Goal: Find specific page/section: Find specific page/section

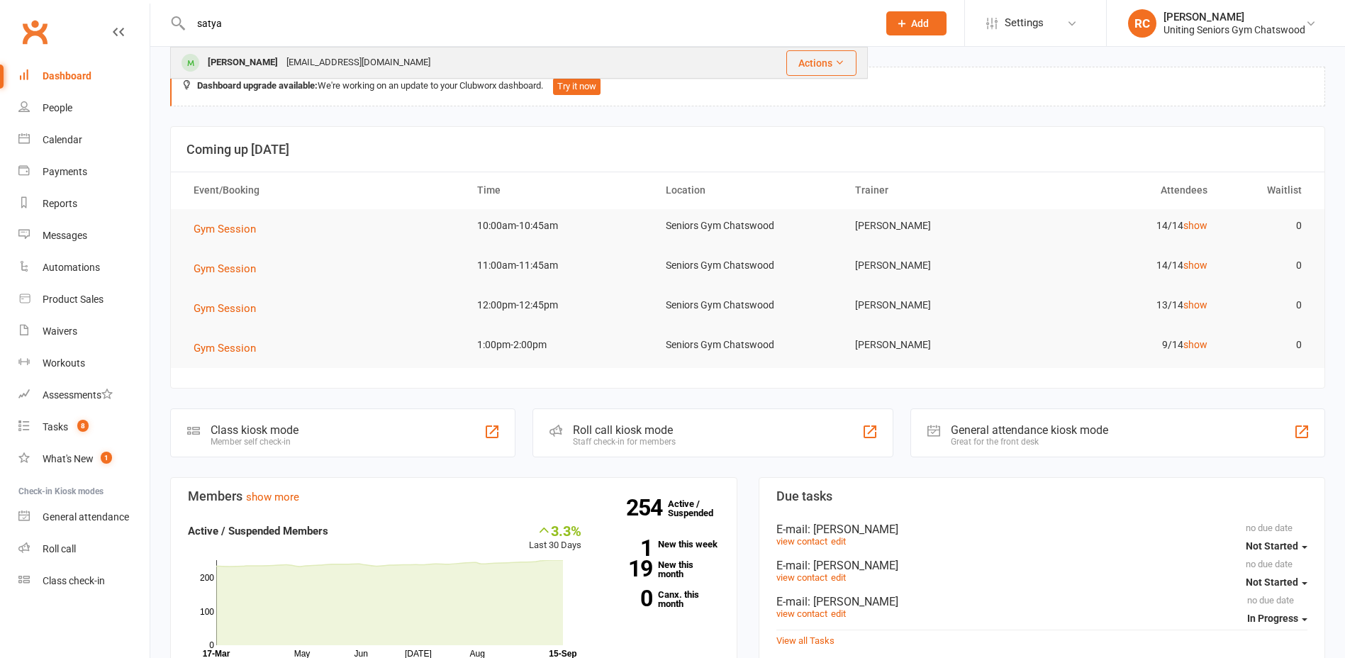
type input "satya"
click at [282, 60] on div "[PERSON_NAME]" at bounding box center [242, 62] width 79 height 21
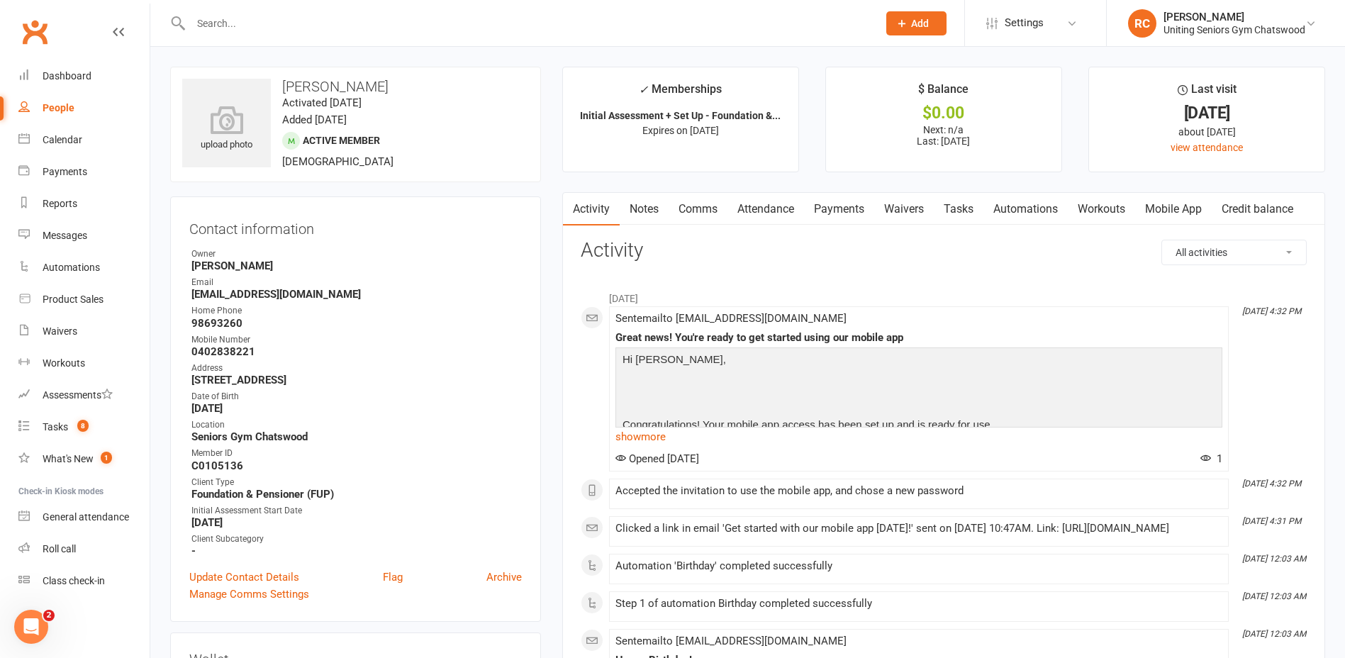
click at [1089, 210] on link "Workouts" at bounding box center [1101, 209] width 67 height 33
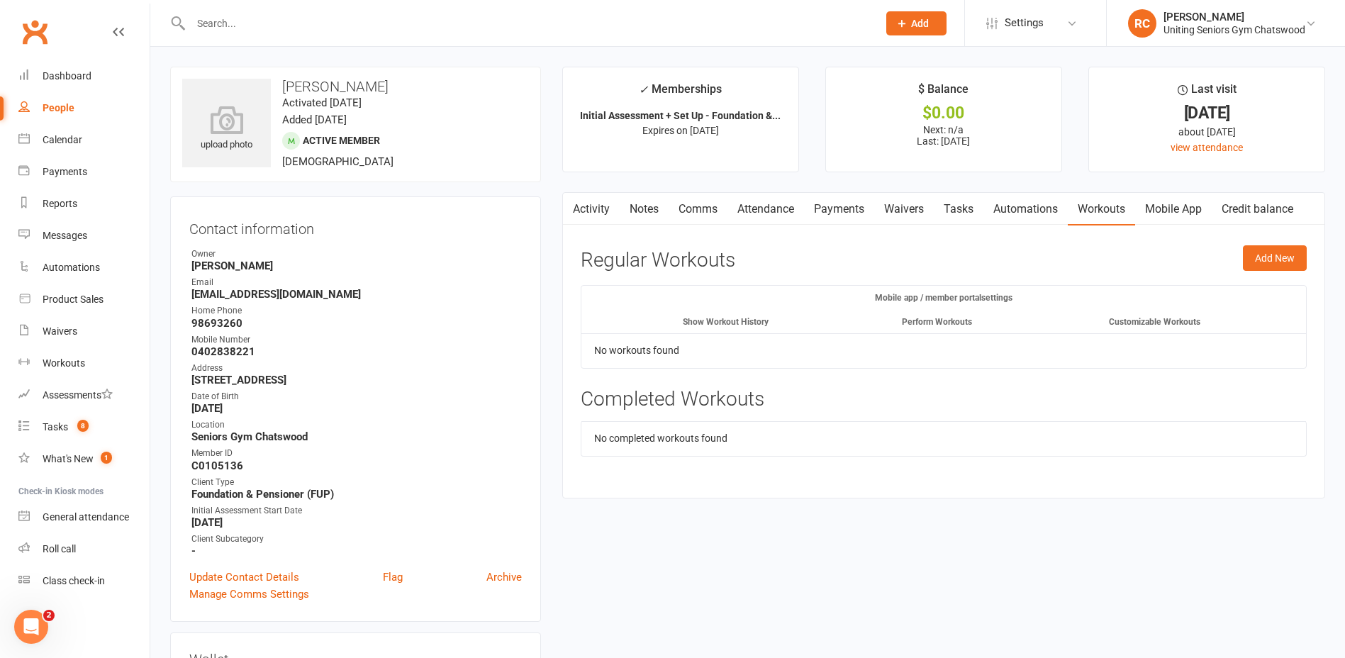
click at [1163, 217] on link "Mobile App" at bounding box center [1173, 209] width 77 height 33
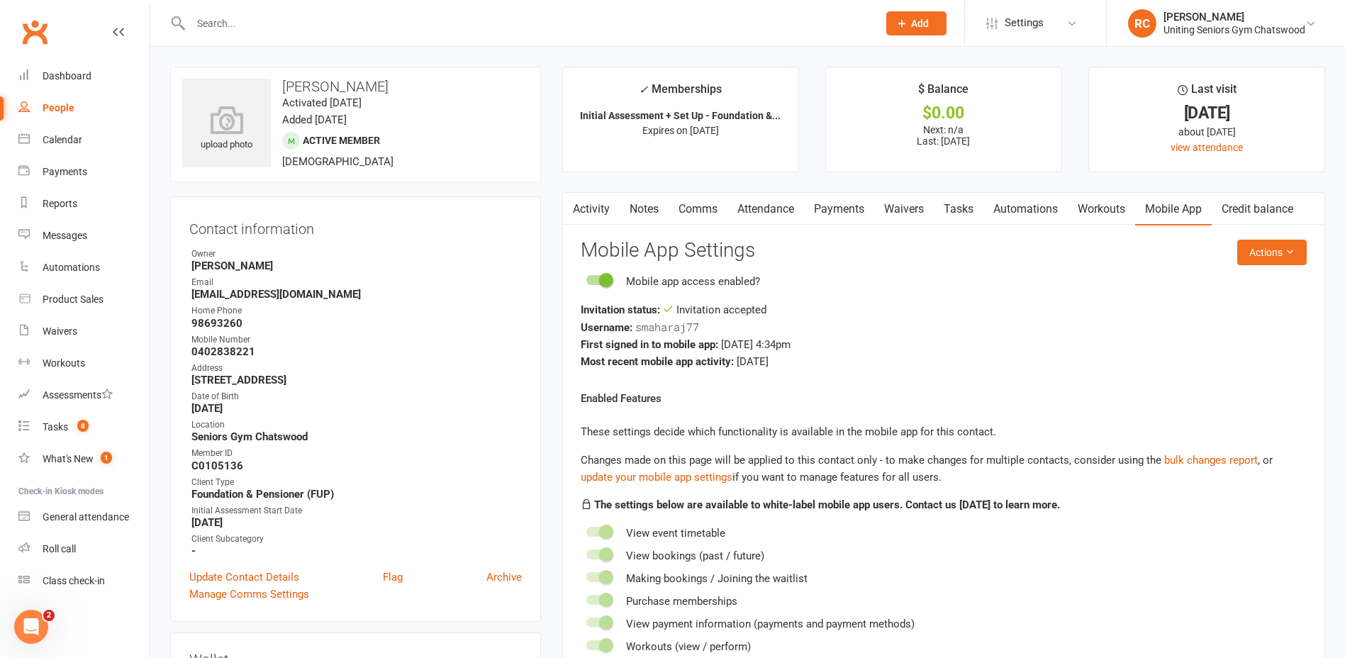
click at [694, 207] on link "Comms" at bounding box center [698, 209] width 59 height 33
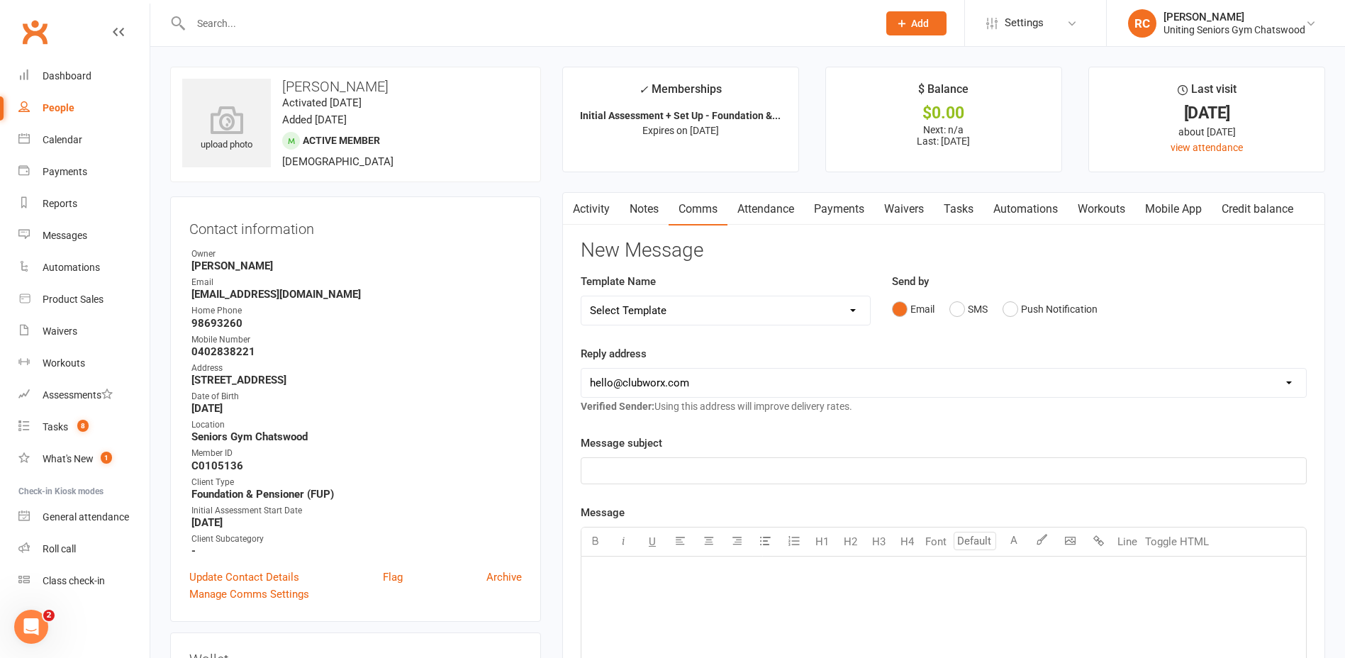
click at [635, 208] on link "Notes" at bounding box center [644, 209] width 49 height 33
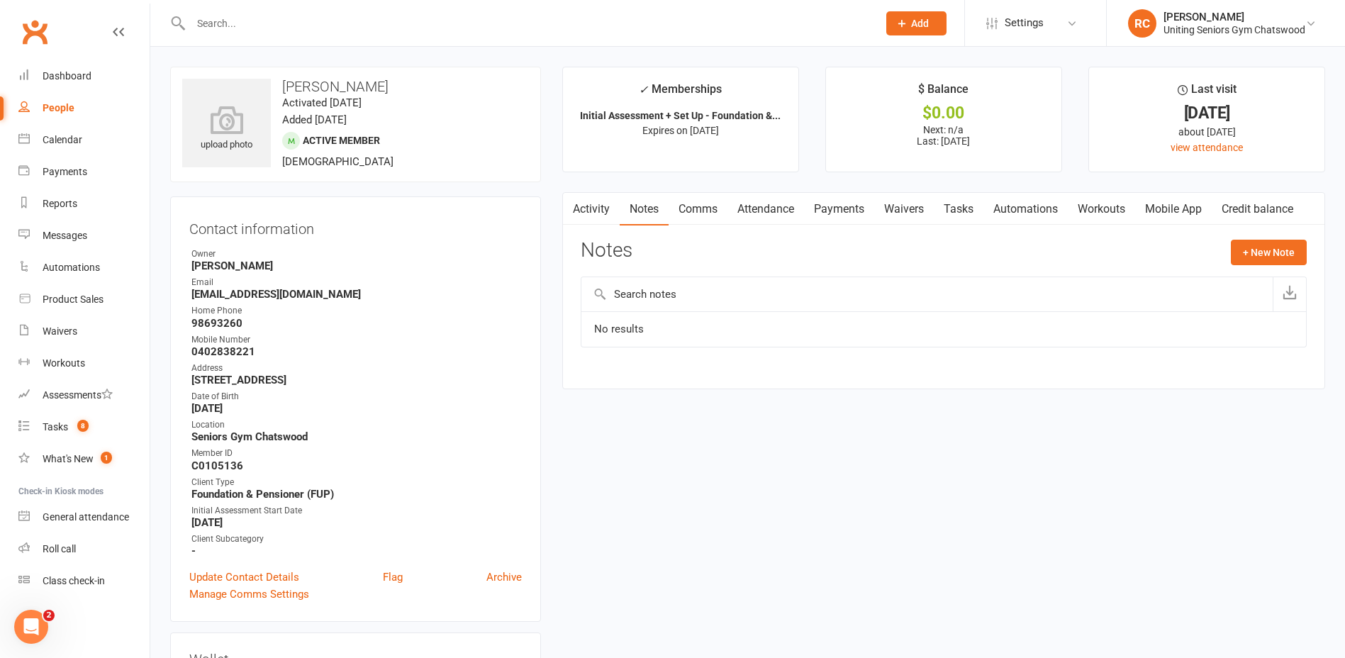
click at [596, 206] on link "Activity" at bounding box center [591, 209] width 57 height 33
